Goal: Task Accomplishment & Management: Use online tool/utility

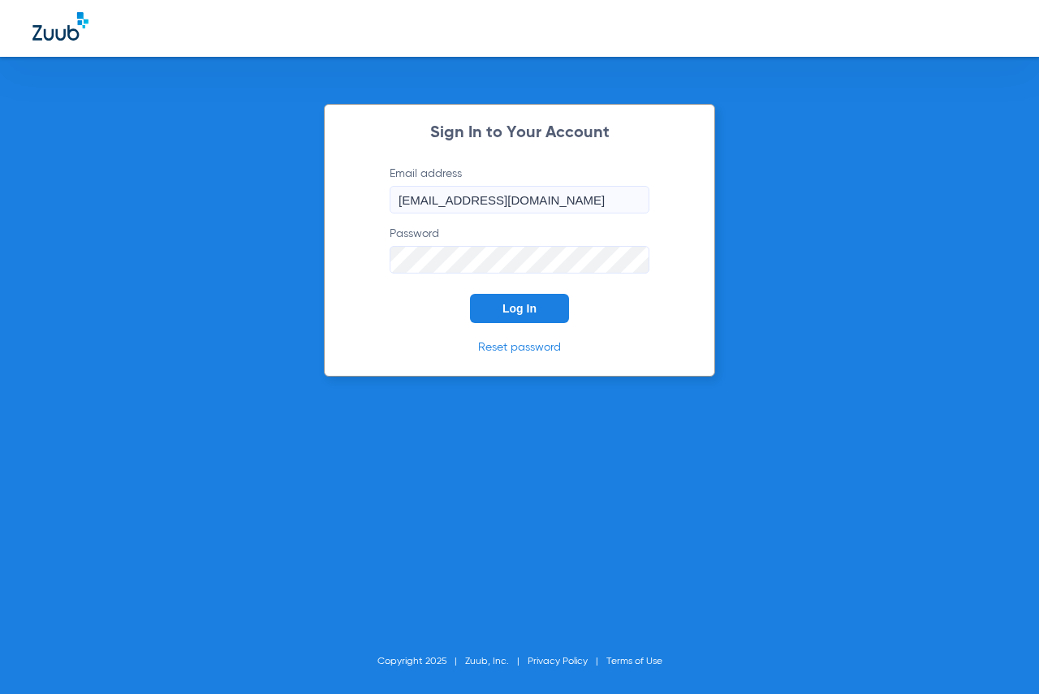
click at [527, 318] on button "Log In" at bounding box center [519, 308] width 99 height 29
type input "[EMAIL_ADDRESS][DOMAIN_NAME]"
click at [516, 306] on span "Log In" at bounding box center [519, 308] width 34 height 13
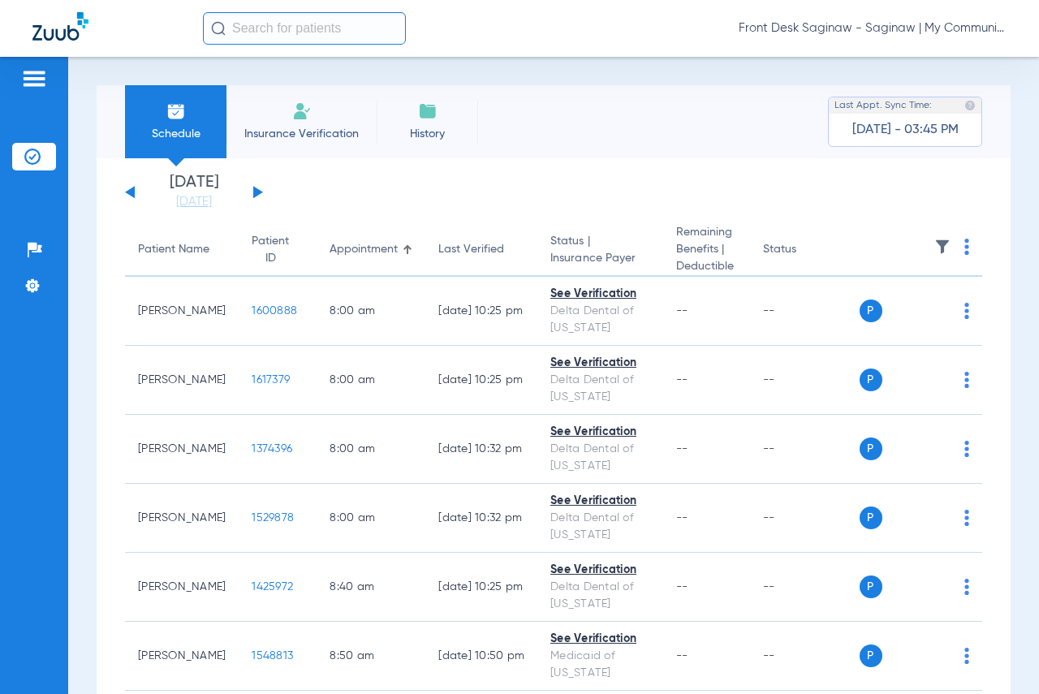
click at [250, 192] on div "[DATE] [DATE] [DATE] [DATE] [DATE] [DATE] [DATE] [DATE] [DATE] [DATE] [DATE] [D…" at bounding box center [194, 193] width 138 height 36
click at [260, 192] on button at bounding box center [258, 192] width 10 height 12
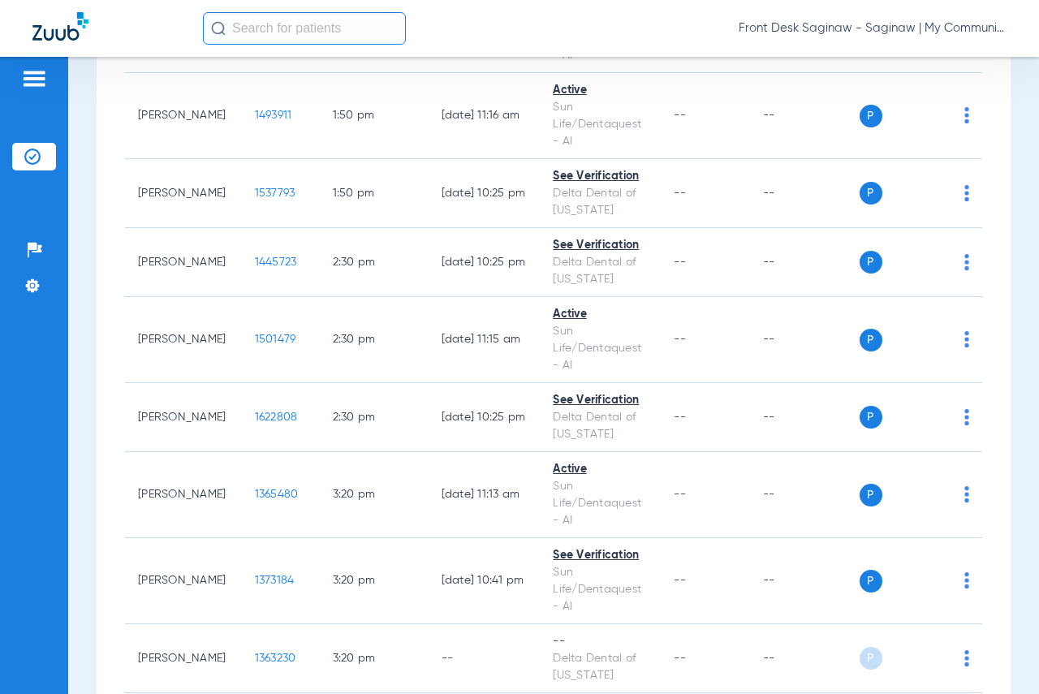
scroll to position [1948, 0]
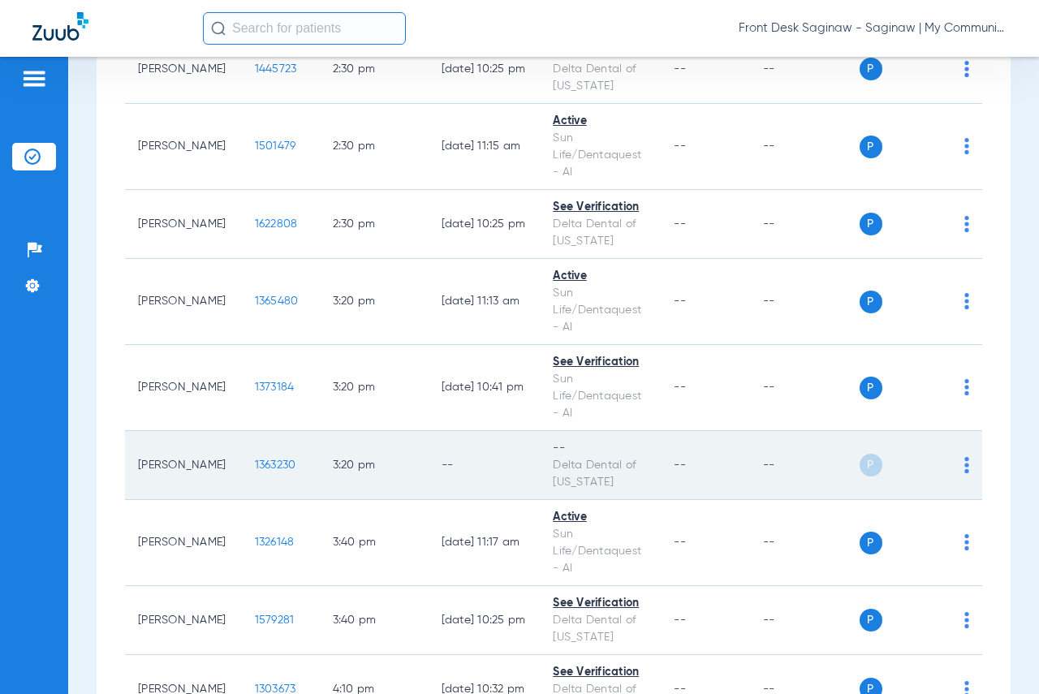
click at [964, 472] on img at bounding box center [966, 465] width 5 height 16
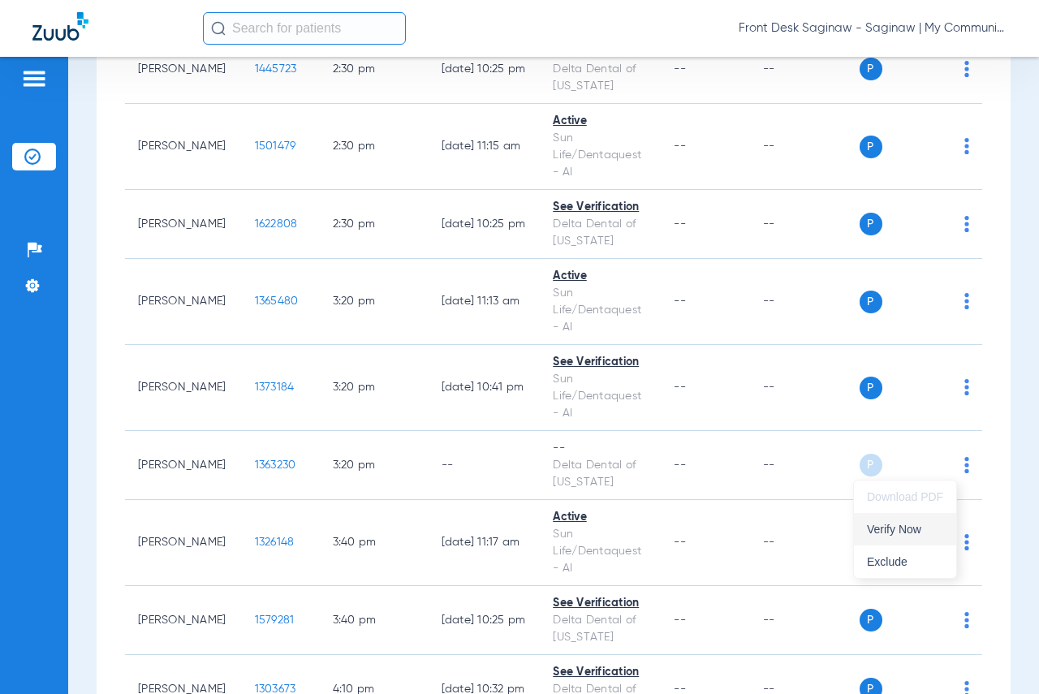
click at [887, 534] on span "Verify Now" at bounding box center [905, 529] width 76 height 11
